Goal: Navigation & Orientation: Find specific page/section

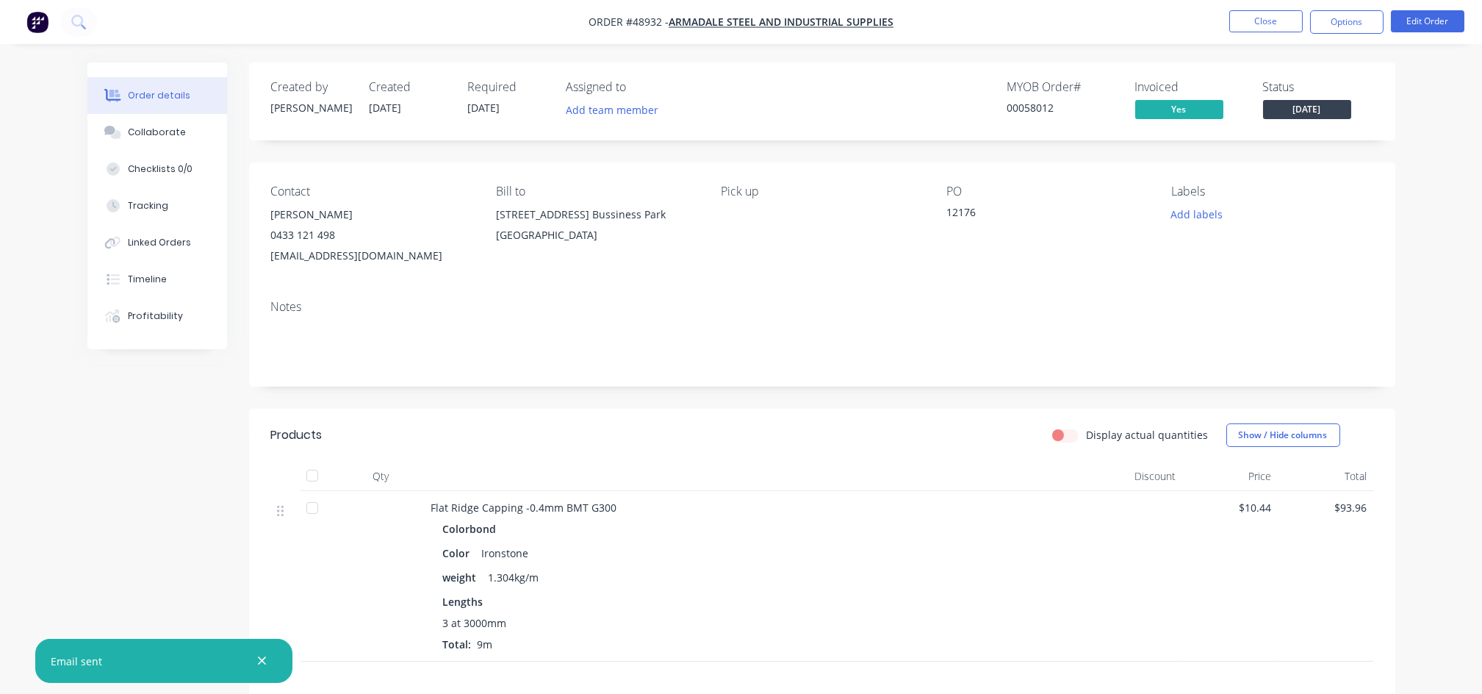
click at [959, 593] on div "Colorbond Color Ironstone weight 1.304kg/m Lengths 3 at 3000mm Total: 9m" at bounding box center [755, 585] width 649 height 134
click at [1249, 15] on button "Close" at bounding box center [1265, 21] width 73 height 22
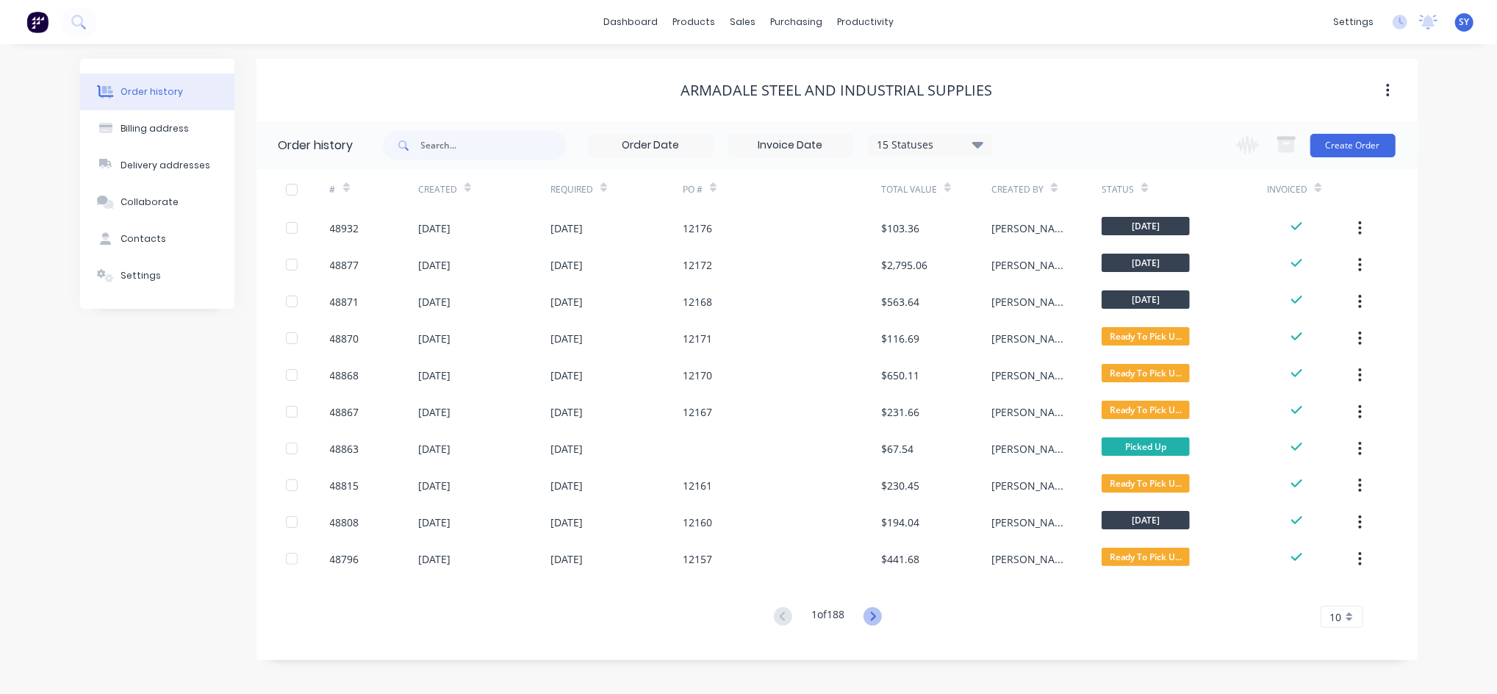
click at [876, 617] on icon at bounding box center [873, 615] width 5 height 9
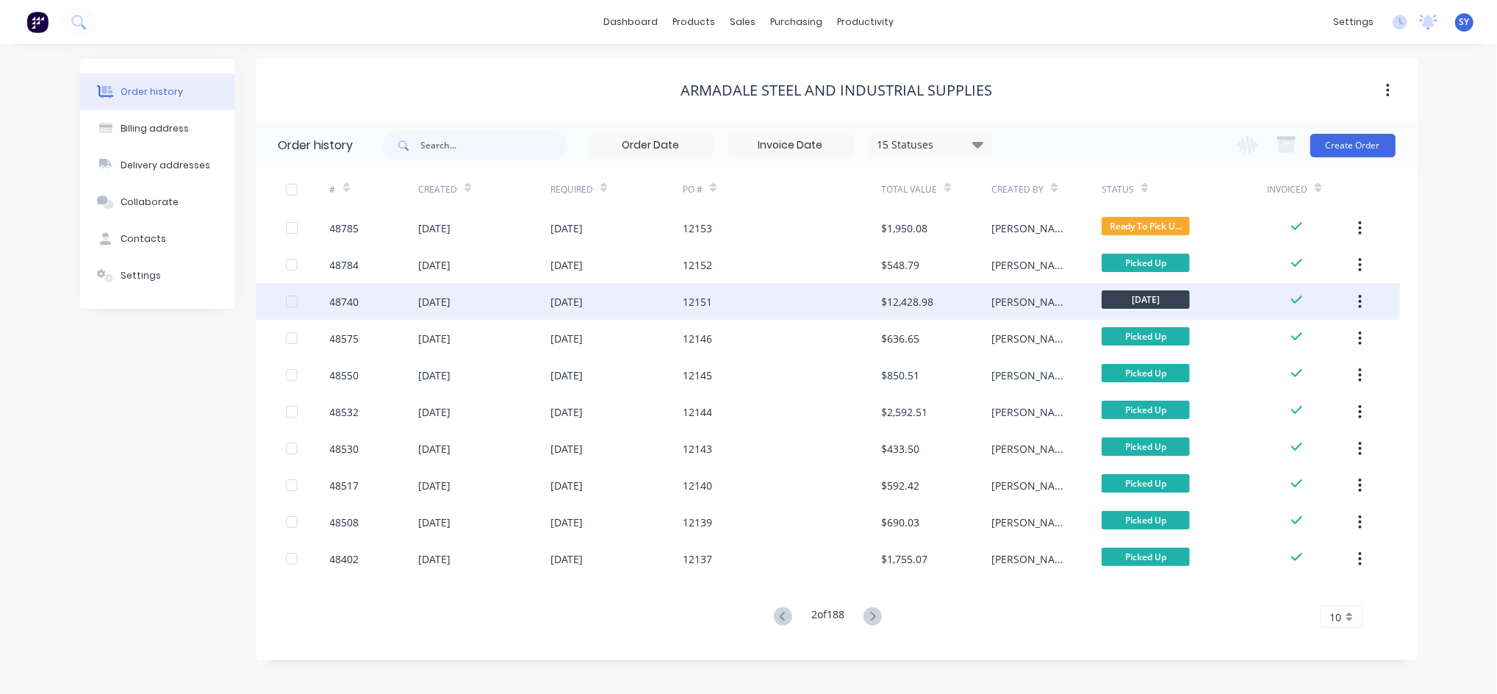
click at [1088, 291] on div "[PERSON_NAME]" at bounding box center [1046, 301] width 110 height 37
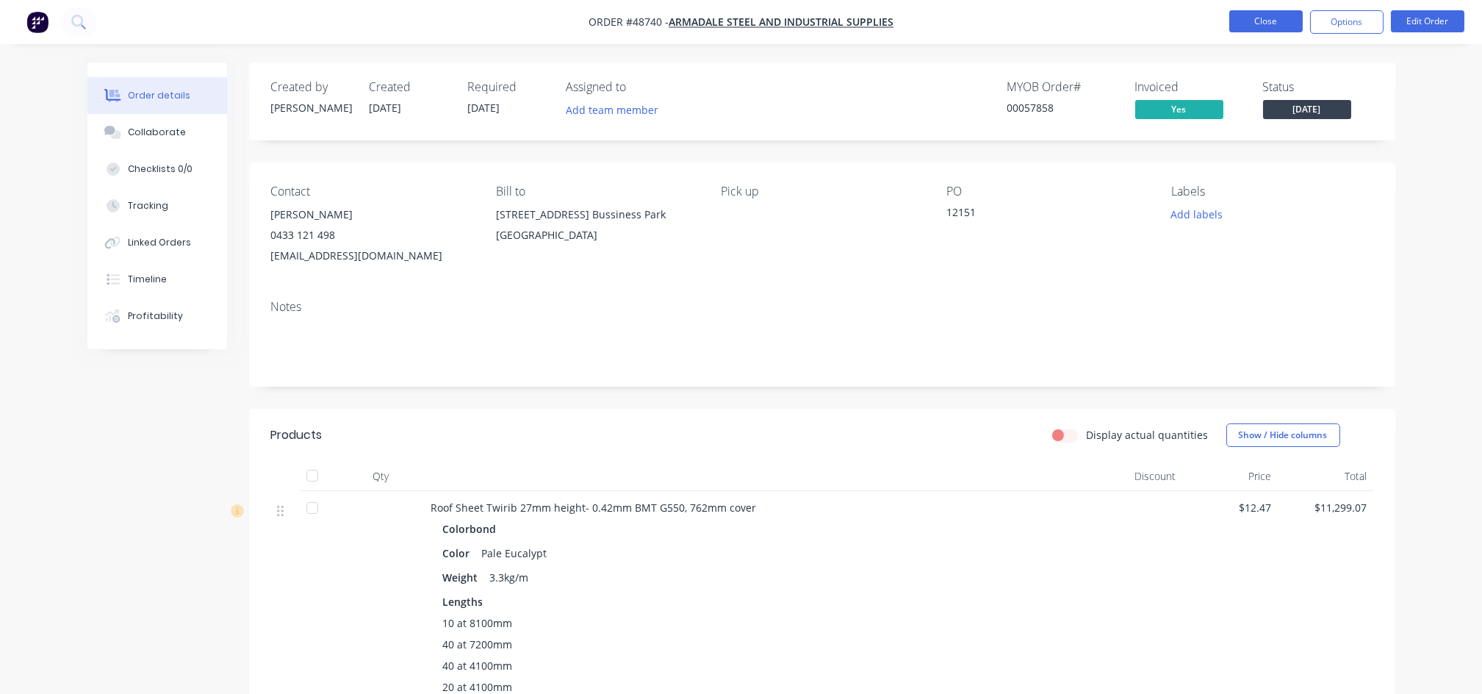
click at [1273, 20] on button "Close" at bounding box center [1265, 21] width 73 height 22
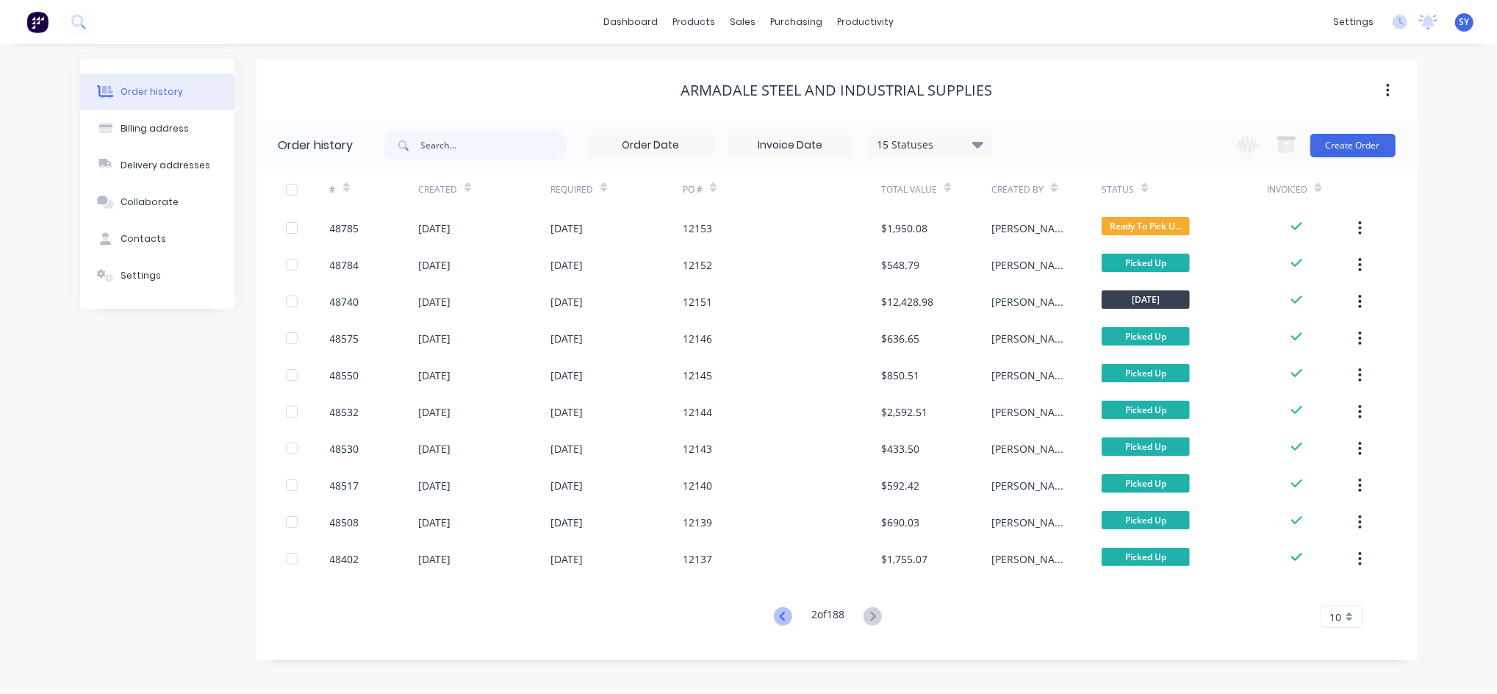
click at [780, 619] on icon at bounding box center [782, 615] width 5 height 9
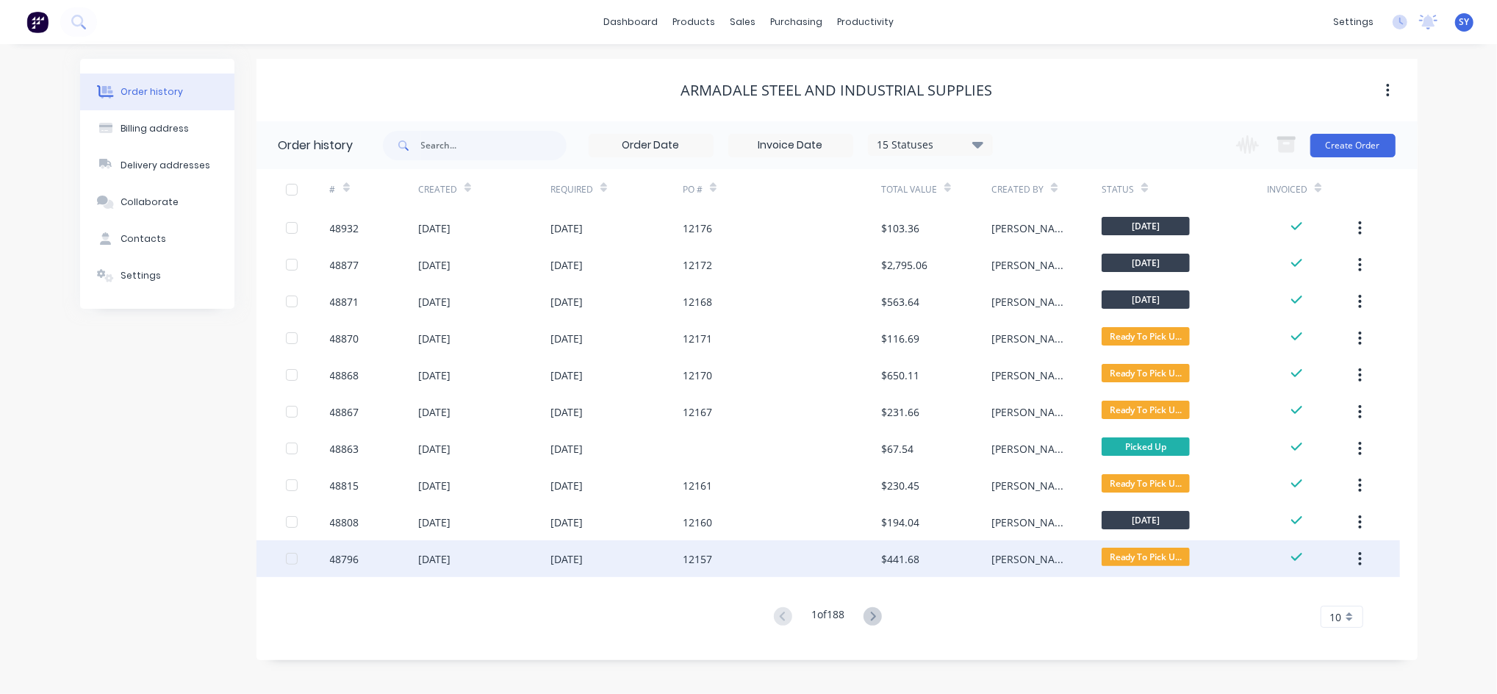
click at [1011, 561] on div "[PERSON_NAME]" at bounding box center [1031, 558] width 81 height 15
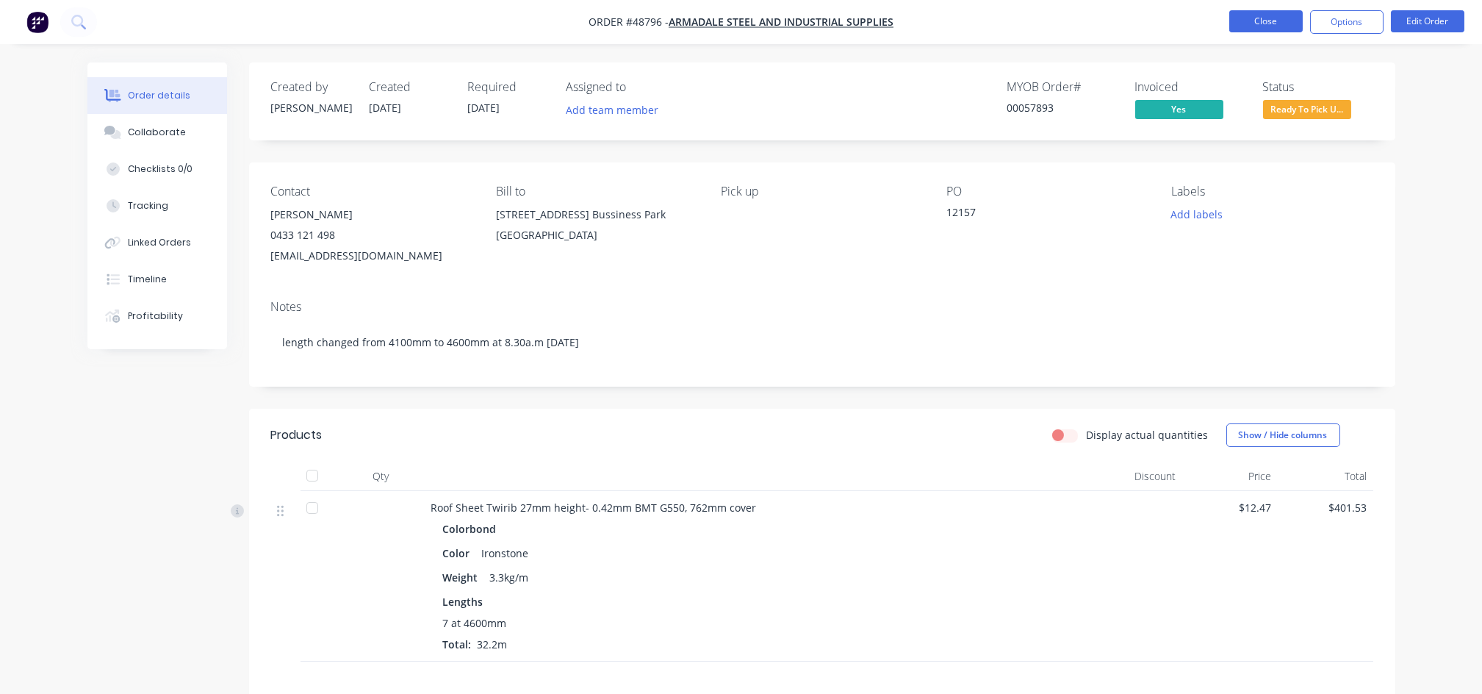
click at [1249, 29] on button "Close" at bounding box center [1265, 21] width 73 height 22
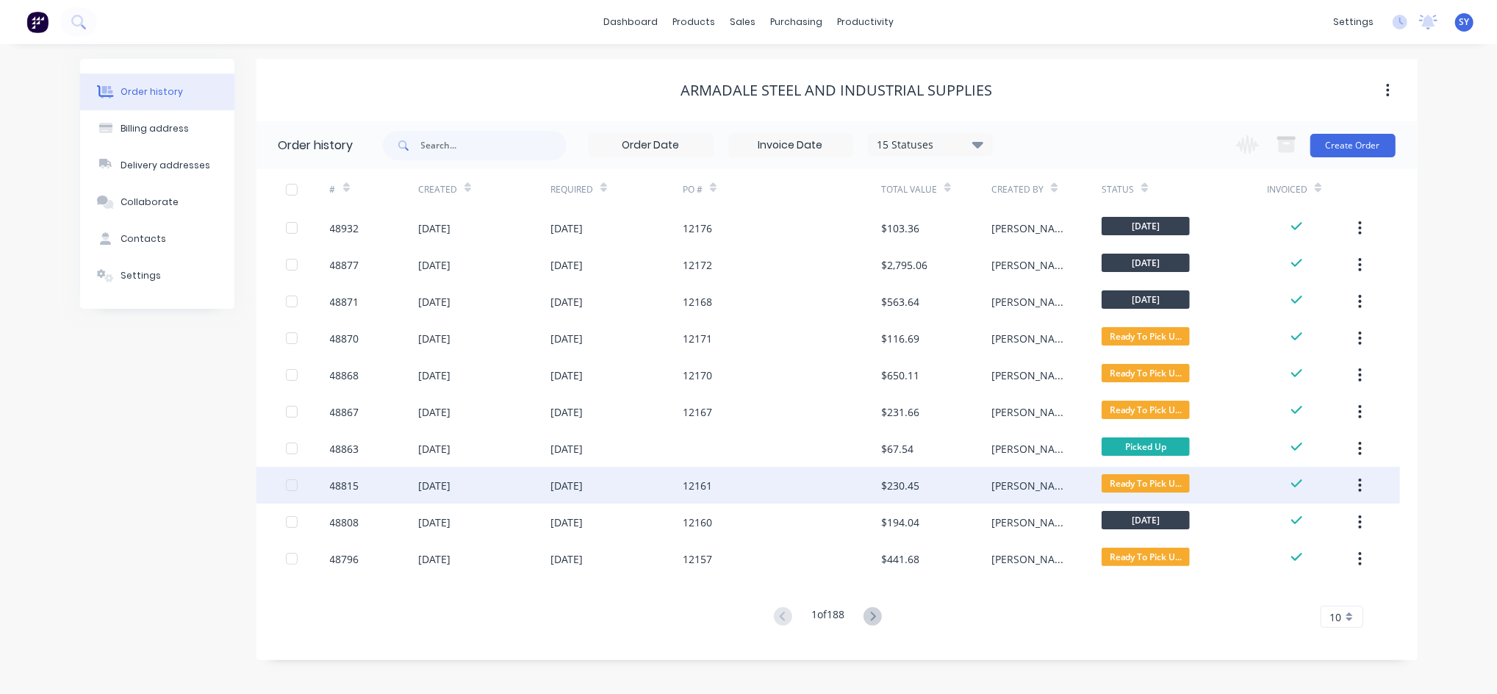
click at [1048, 482] on div "[PERSON_NAME]" at bounding box center [1046, 485] width 110 height 37
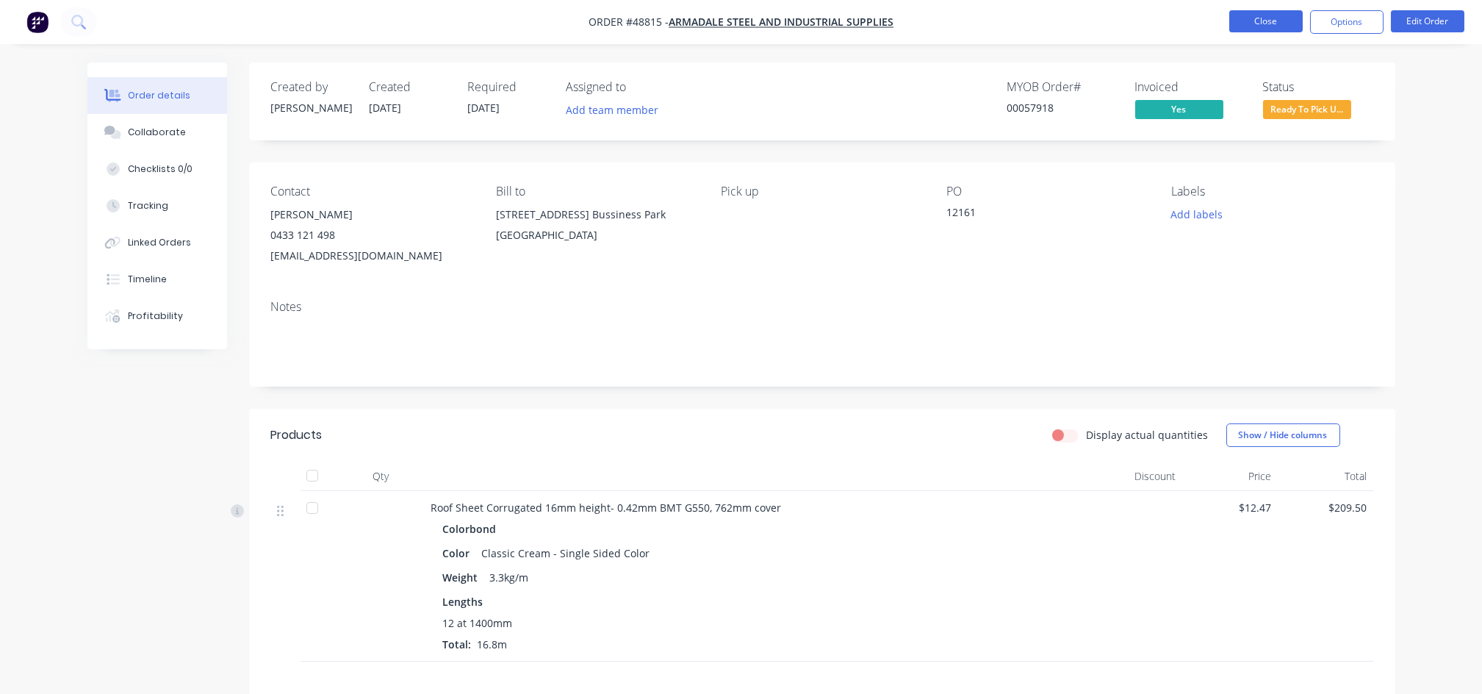
click at [1270, 28] on button "Close" at bounding box center [1265, 21] width 73 height 22
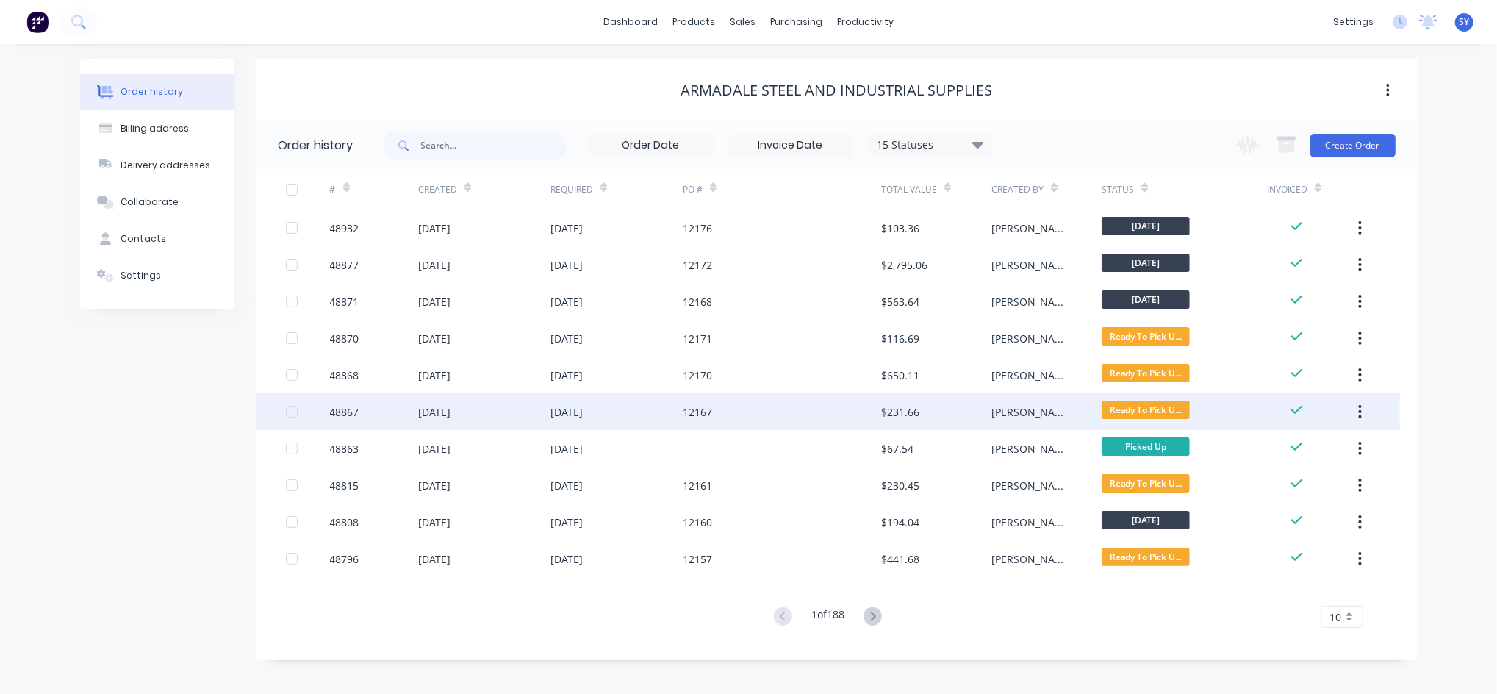
click at [1062, 414] on div "[PERSON_NAME]" at bounding box center [1046, 411] width 110 height 37
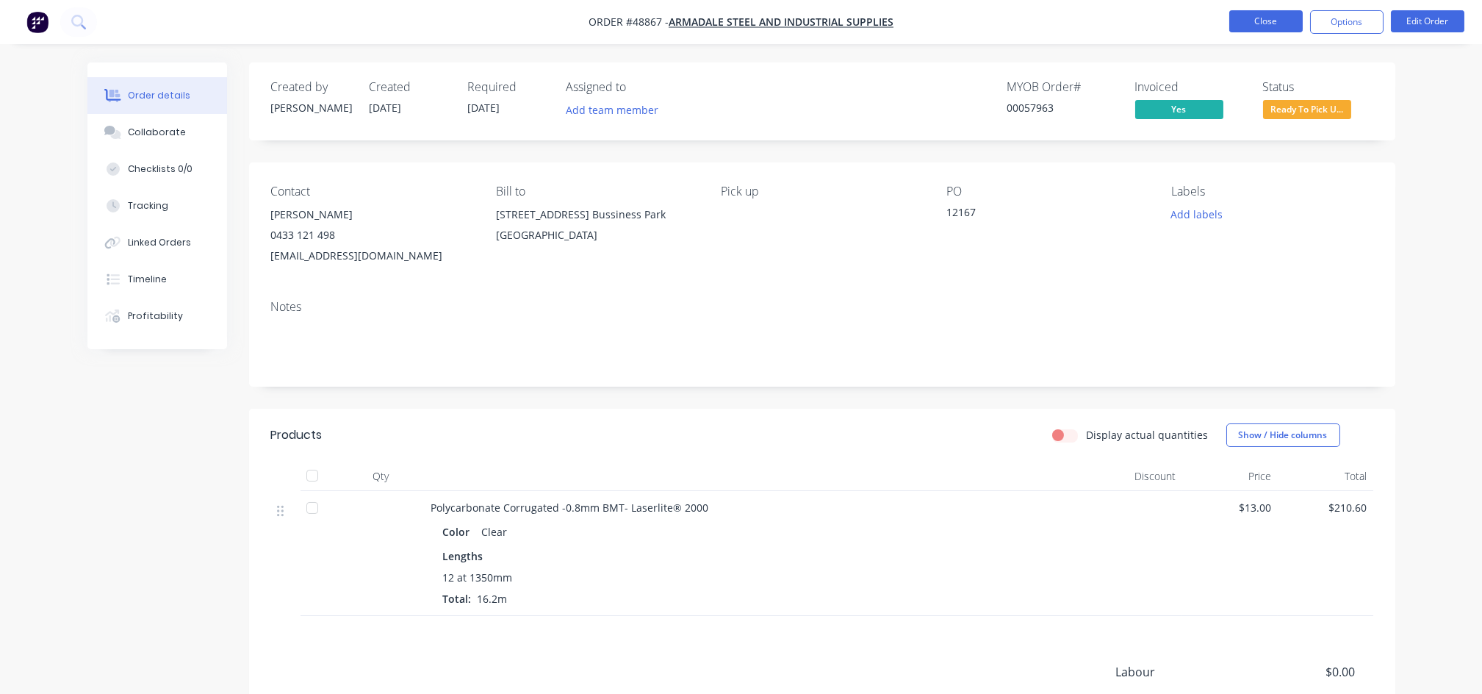
click at [1289, 18] on button "Close" at bounding box center [1265, 21] width 73 height 22
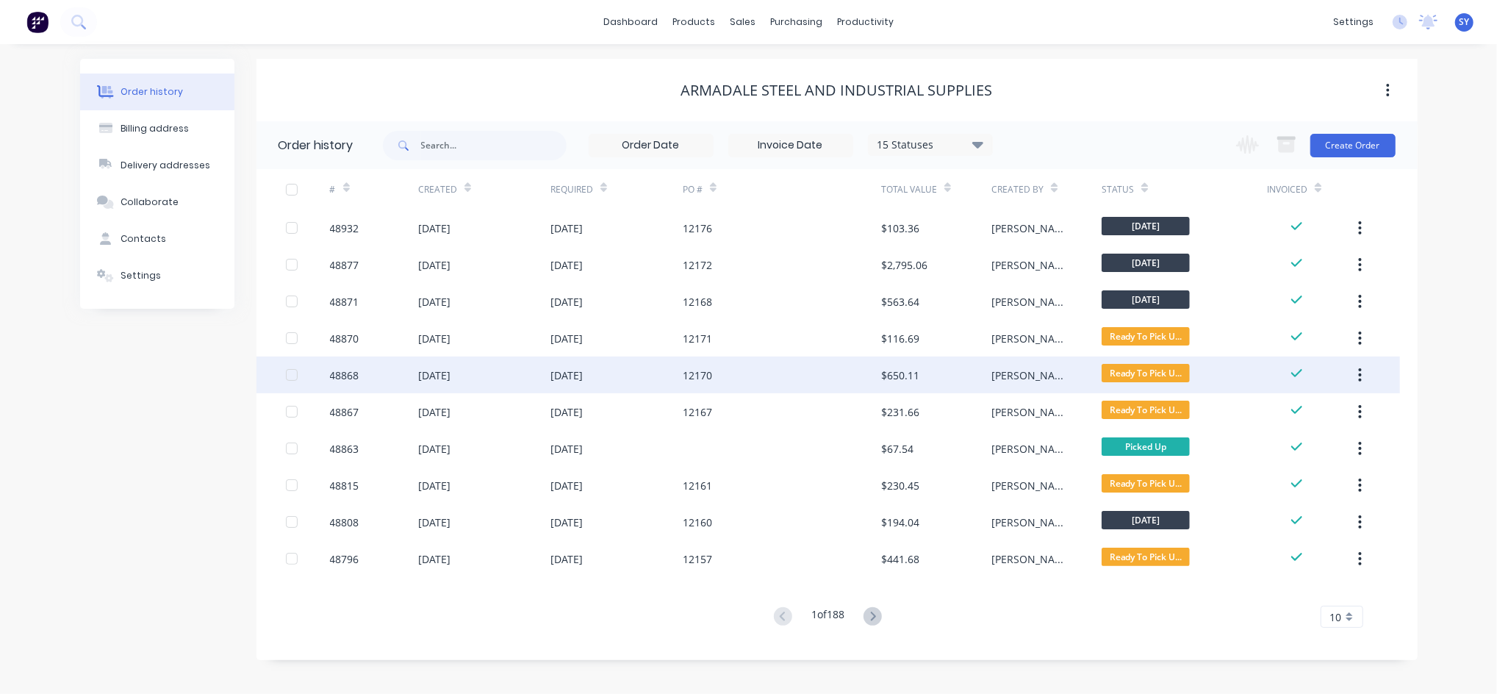
click at [1078, 379] on div "[PERSON_NAME]" at bounding box center [1046, 374] width 110 height 37
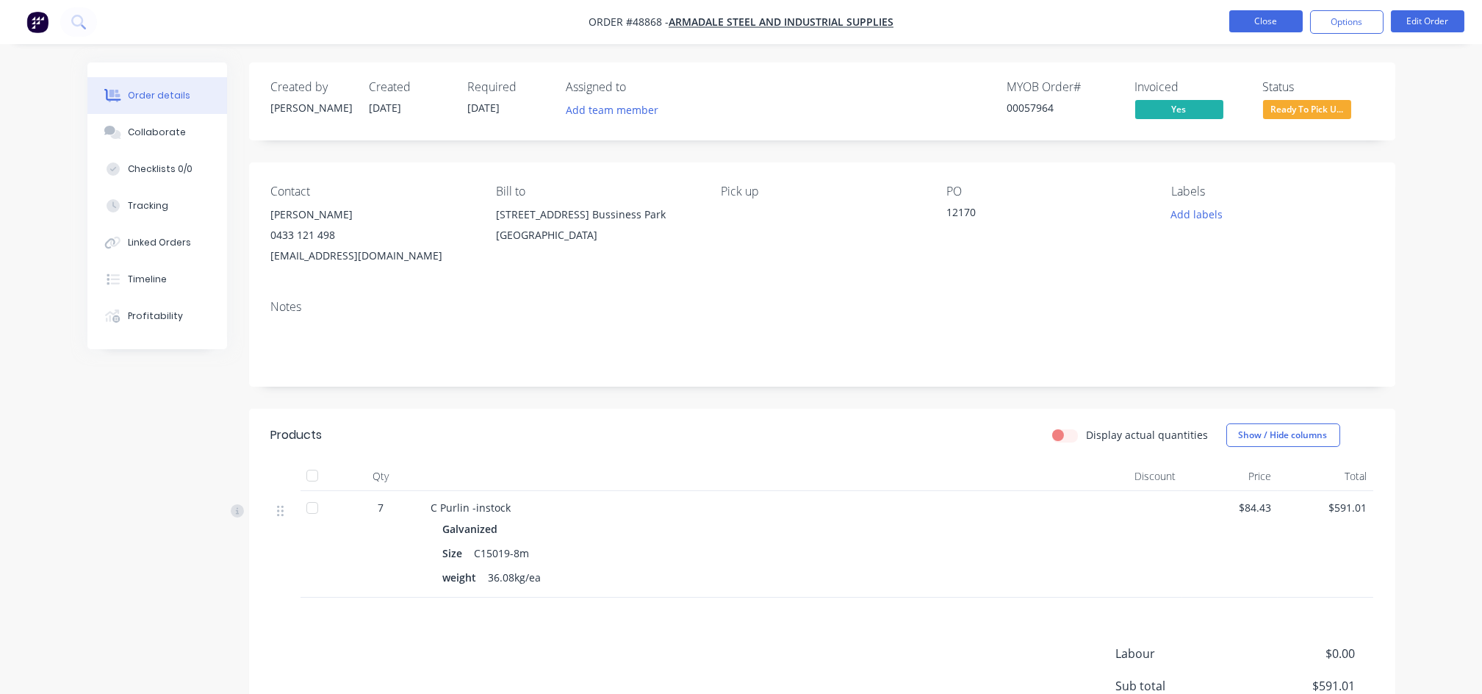
click at [1266, 30] on button "Close" at bounding box center [1265, 21] width 73 height 22
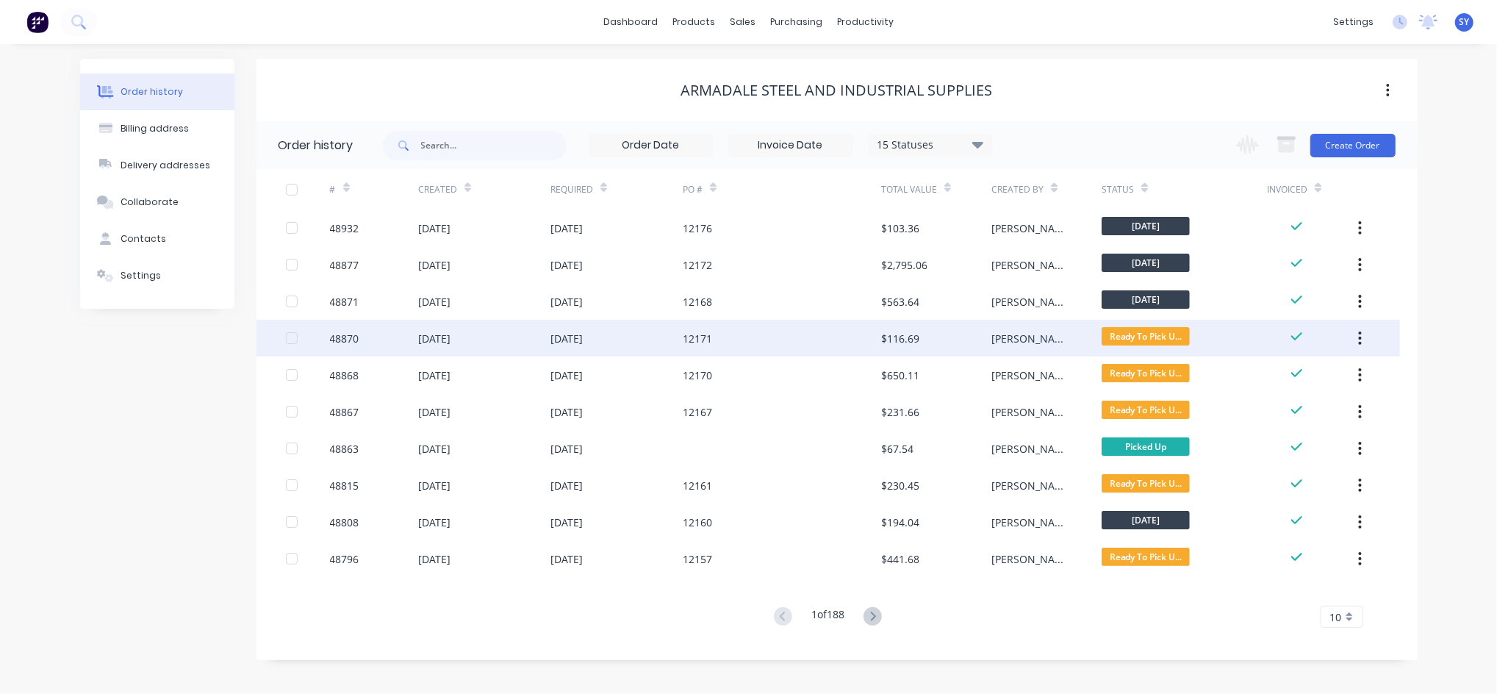
click at [1067, 331] on div "[PERSON_NAME]" at bounding box center [1046, 338] width 110 height 37
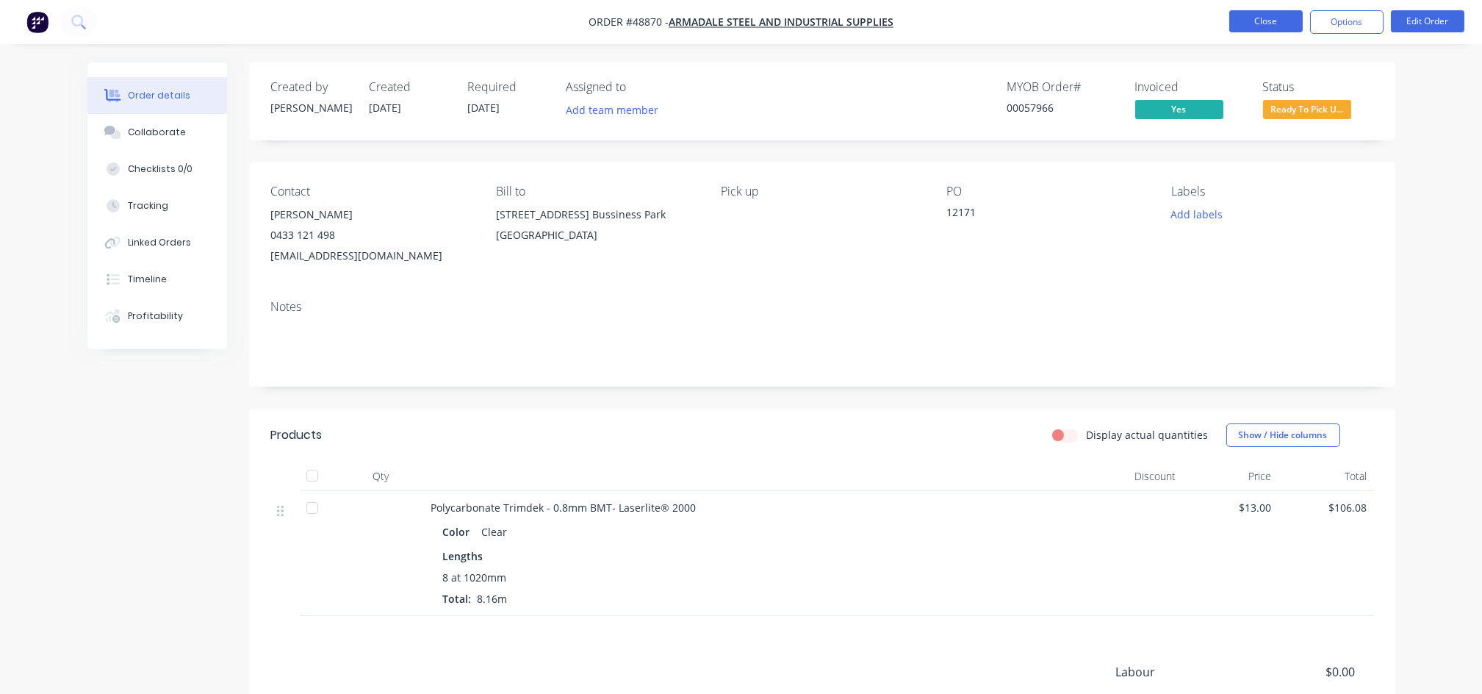
click at [1256, 15] on button "Close" at bounding box center [1265, 21] width 73 height 22
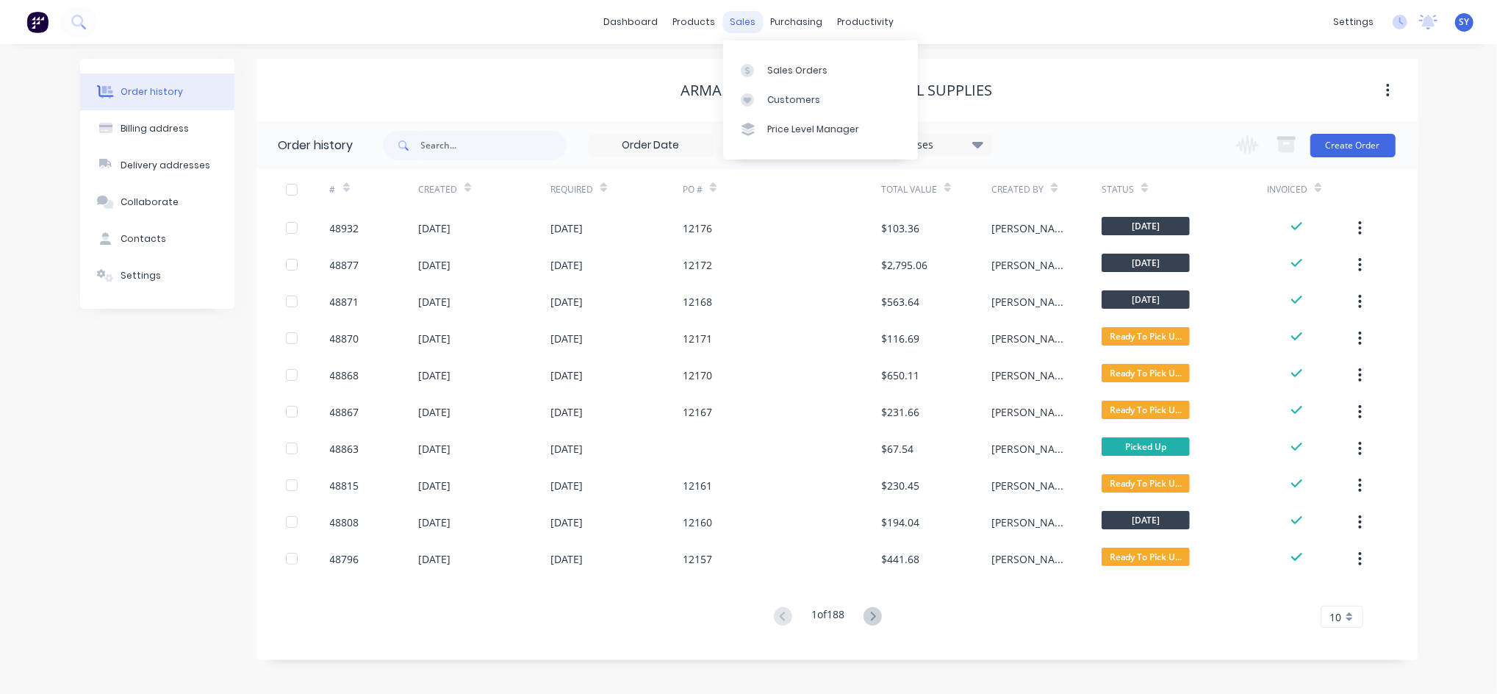
click at [737, 27] on div "sales" at bounding box center [742, 22] width 40 height 22
click at [796, 75] on div "Sales Orders" at bounding box center [797, 70] width 60 height 13
